Goal: Task Accomplishment & Management: Complete application form

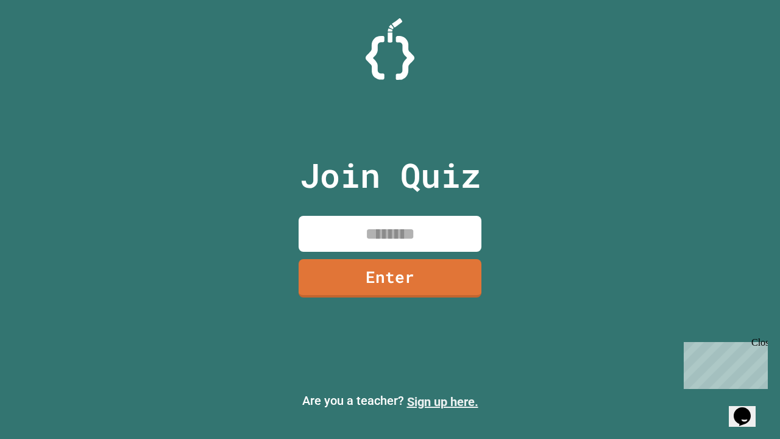
click at [443, 402] on link "Sign up here." at bounding box center [442, 401] width 71 height 15
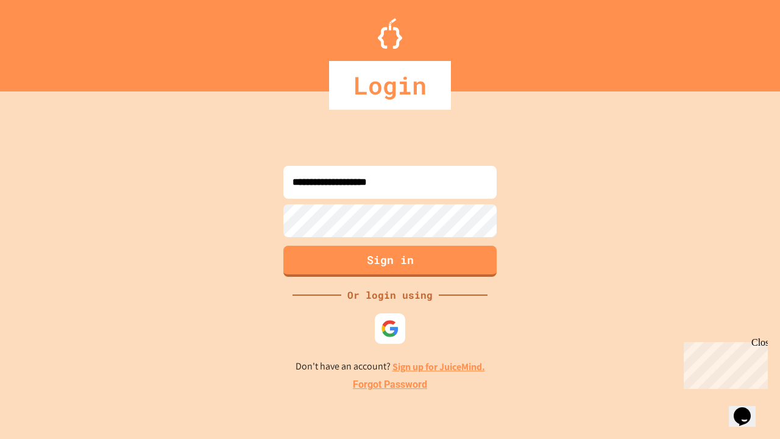
type input "**********"
